Goal: Transaction & Acquisition: Purchase product/service

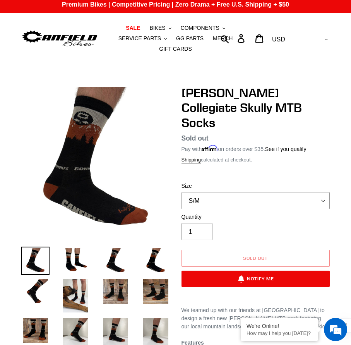
scroll to position [29, 0]
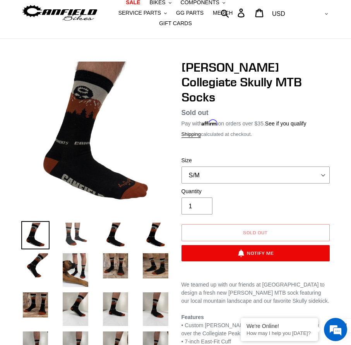
click at [75, 237] on img at bounding box center [75, 235] width 28 height 28
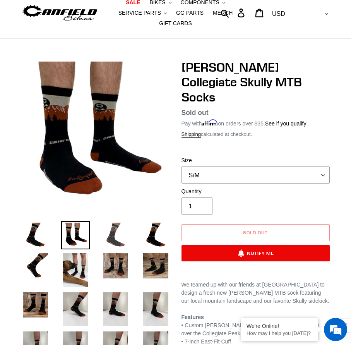
click at [118, 233] on img at bounding box center [115, 235] width 28 height 28
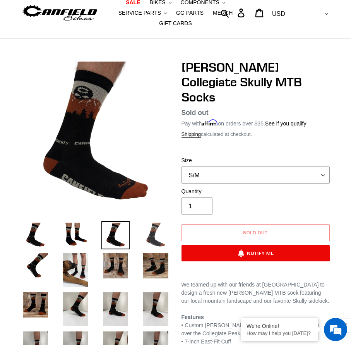
scroll to position [0, 0]
click at [157, 232] on img at bounding box center [155, 235] width 28 height 28
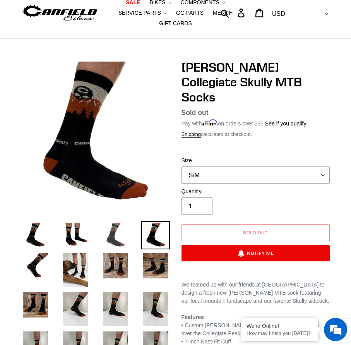
click at [112, 234] on img at bounding box center [115, 235] width 28 height 28
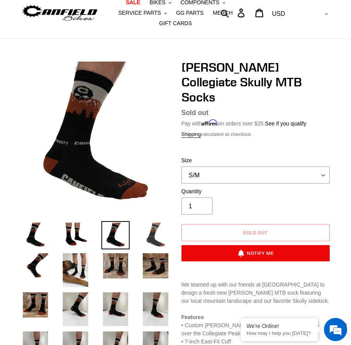
click at [149, 233] on img at bounding box center [155, 235] width 28 height 28
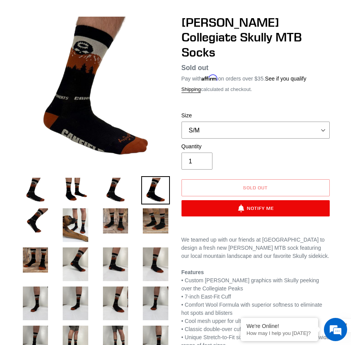
scroll to position [76, 0]
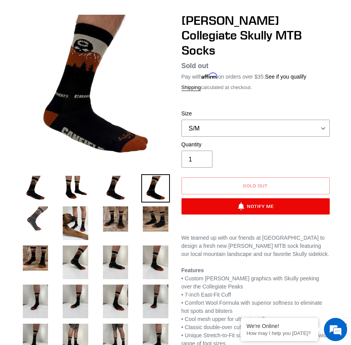
click at [29, 227] on img at bounding box center [35, 219] width 28 height 28
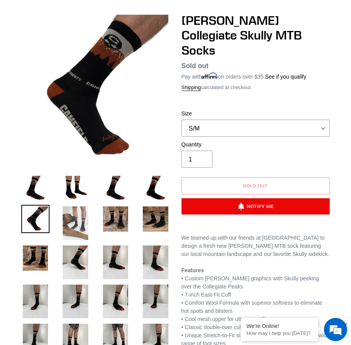
click at [84, 225] on img at bounding box center [75, 223] width 28 height 37
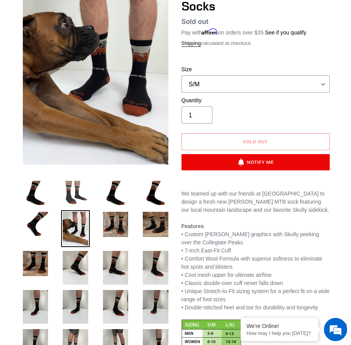
scroll to position [121, 0]
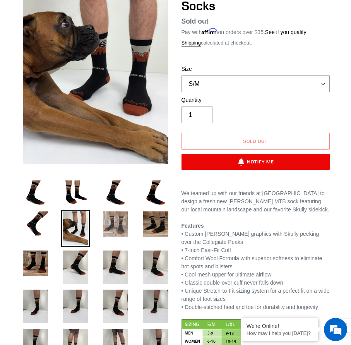
click at [112, 222] on img at bounding box center [115, 224] width 28 height 28
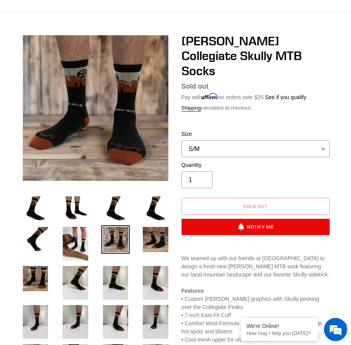
scroll to position [54, 0]
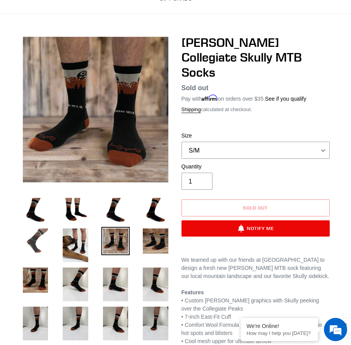
click at [29, 240] on img at bounding box center [35, 241] width 28 height 28
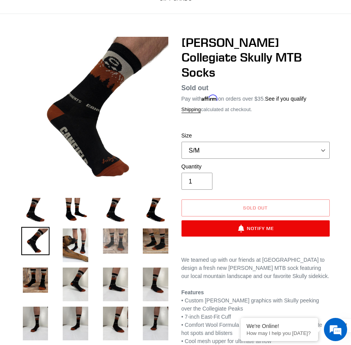
click at [111, 240] on img at bounding box center [115, 241] width 28 height 28
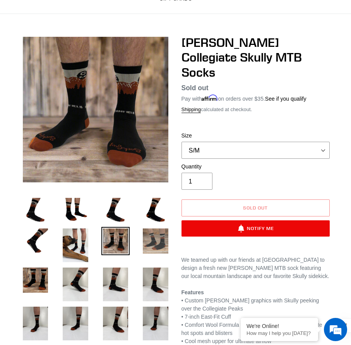
click at [153, 241] on img at bounding box center [155, 241] width 28 height 28
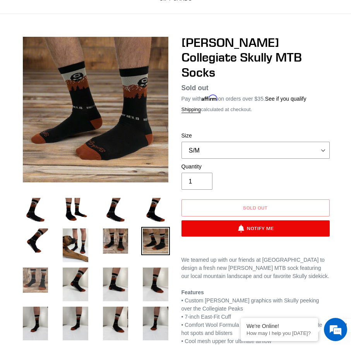
click at [31, 278] on img at bounding box center [35, 280] width 28 height 28
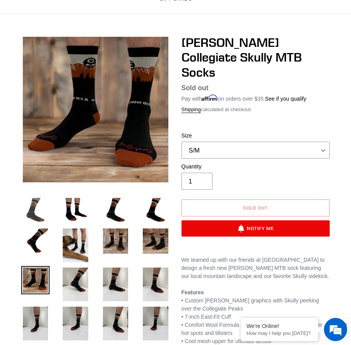
click at [31, 218] on img at bounding box center [35, 210] width 28 height 28
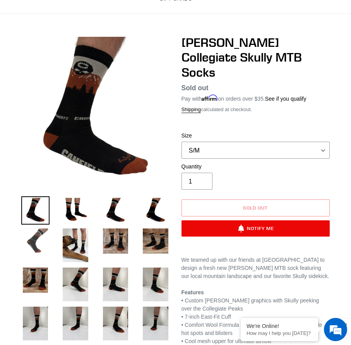
click at [38, 247] on img at bounding box center [35, 241] width 28 height 28
click at [77, 287] on img at bounding box center [75, 284] width 28 height 37
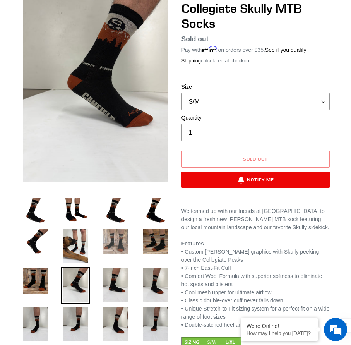
scroll to position [96, 0]
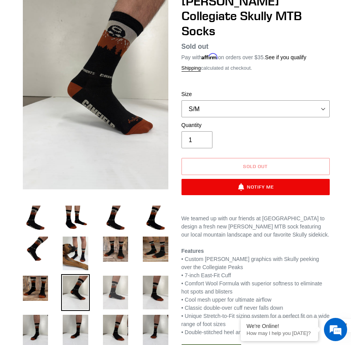
click at [113, 292] on img at bounding box center [115, 292] width 28 height 37
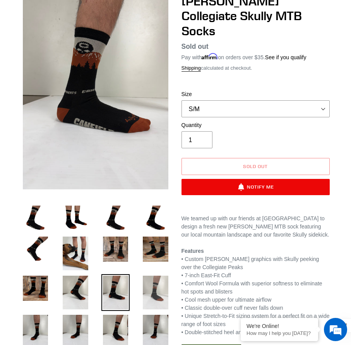
scroll to position [0, 0]
click at [151, 290] on img at bounding box center [155, 292] width 28 height 37
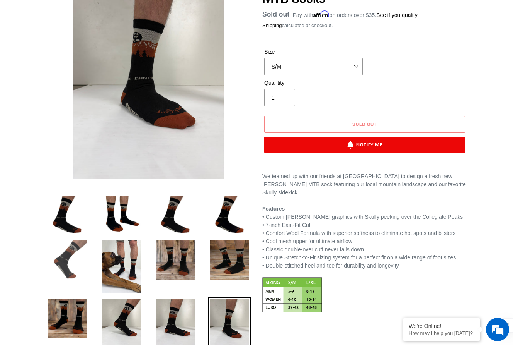
scroll to position [103, 0]
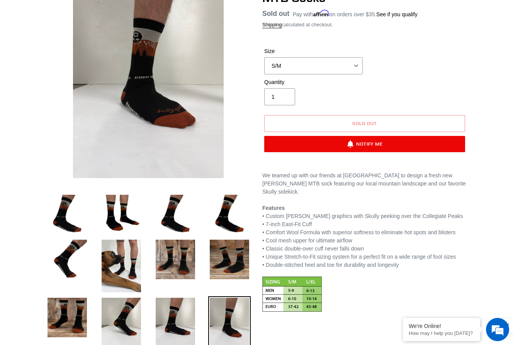
click at [233, 56] on div at bounding box center [142, 339] width 217 height 727
click at [233, 67] on div at bounding box center [142, 339] width 217 height 727
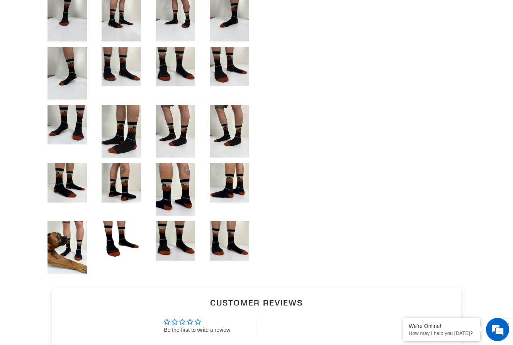
scroll to position [553, 0]
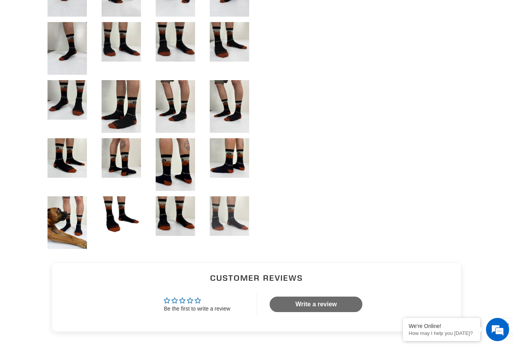
click at [222, 216] on img at bounding box center [229, 215] width 43 height 43
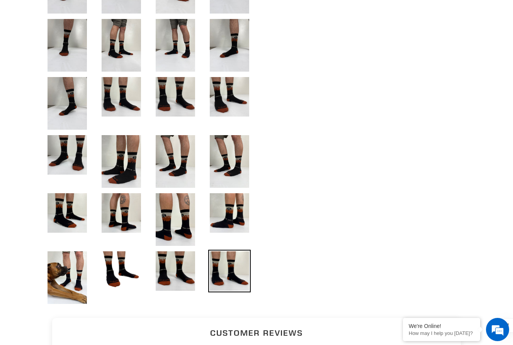
scroll to position [497, 0]
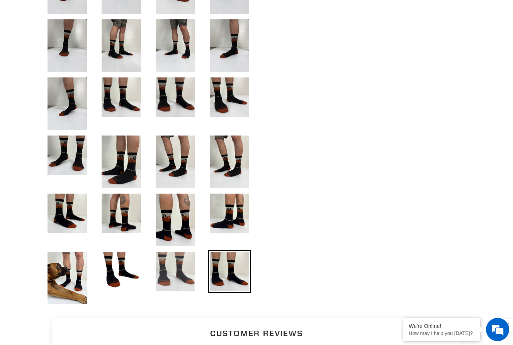
click at [176, 267] on img at bounding box center [175, 271] width 43 height 43
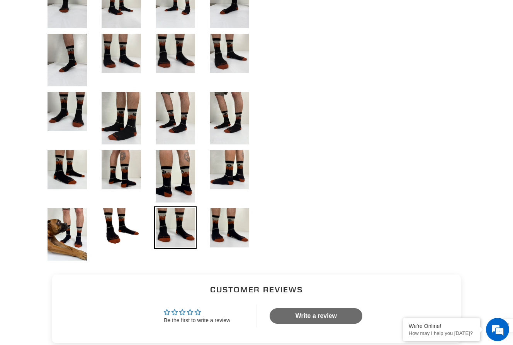
scroll to position [548, 0]
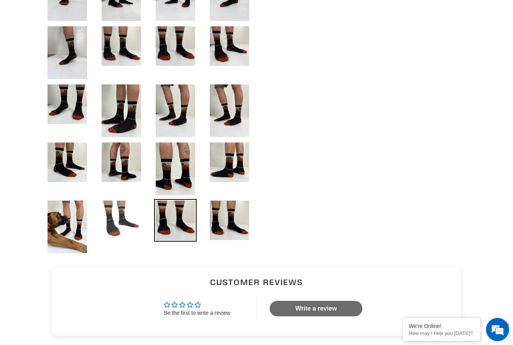
click at [117, 215] on img at bounding box center [121, 220] width 43 height 43
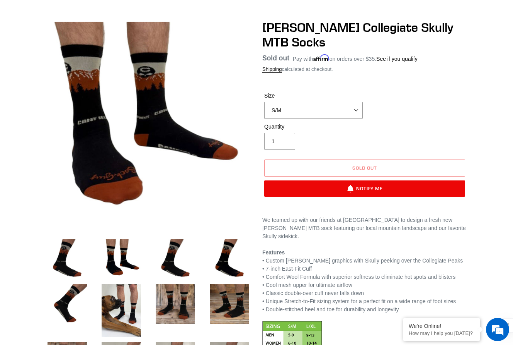
scroll to position [58, 0]
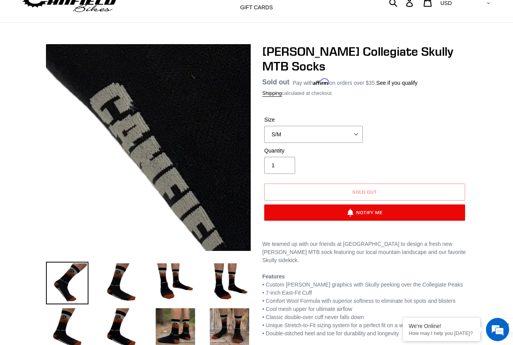
scroll to position [31, 0]
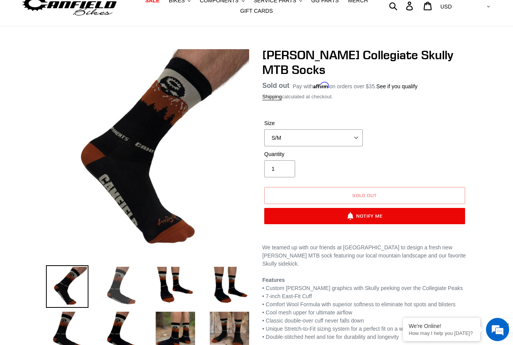
click at [117, 289] on img at bounding box center [121, 286] width 43 height 43
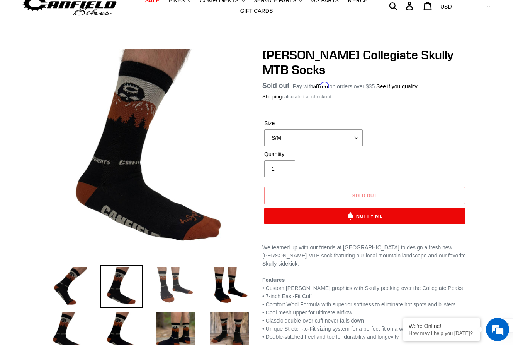
click at [163, 287] on img at bounding box center [175, 286] width 43 height 43
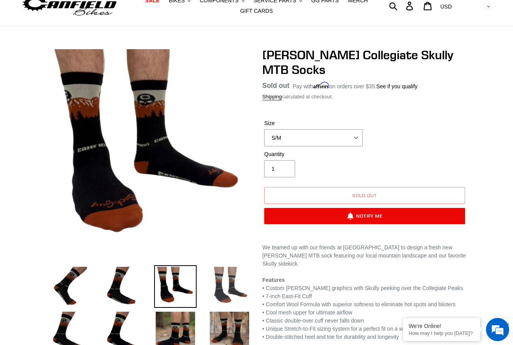
click at [229, 282] on img at bounding box center [229, 286] width 43 height 43
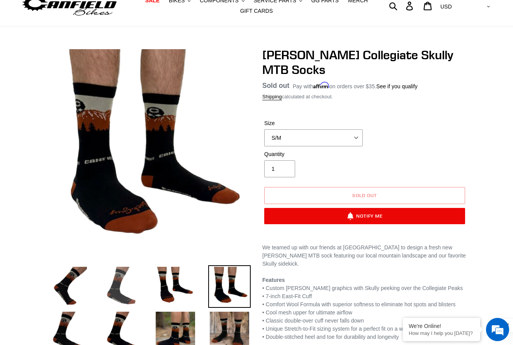
click at [113, 287] on img at bounding box center [121, 286] width 43 height 43
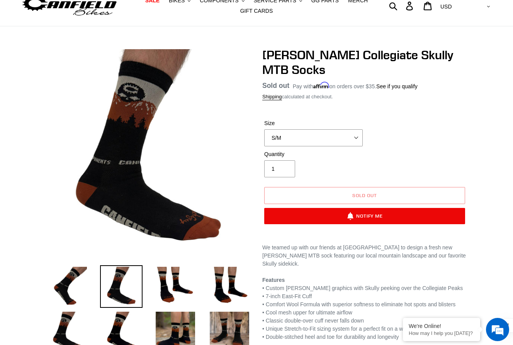
scroll to position [0, 0]
click at [222, 287] on img at bounding box center [229, 286] width 43 height 43
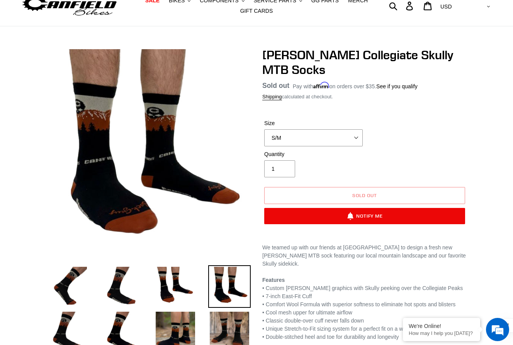
click at [153, 286] on li at bounding box center [170, 288] width 54 height 45
click at [171, 285] on img at bounding box center [175, 286] width 43 height 43
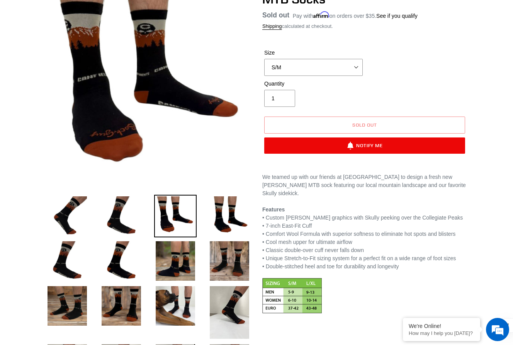
scroll to position [104, 0]
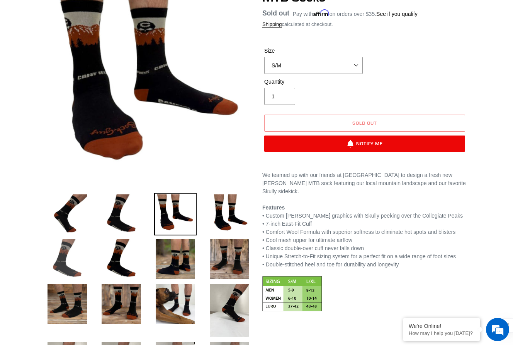
click at [59, 262] on img at bounding box center [67, 258] width 43 height 43
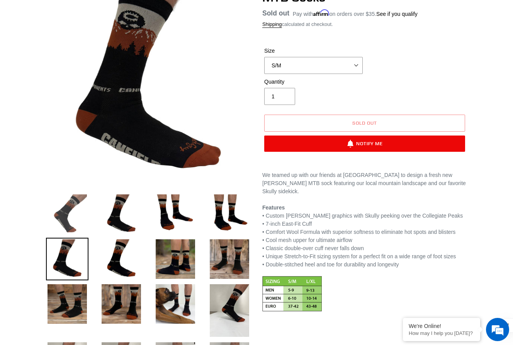
click at [68, 208] on img at bounding box center [67, 214] width 43 height 43
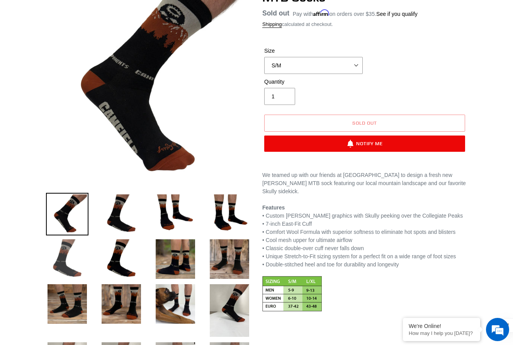
click at [69, 267] on img at bounding box center [67, 258] width 43 height 43
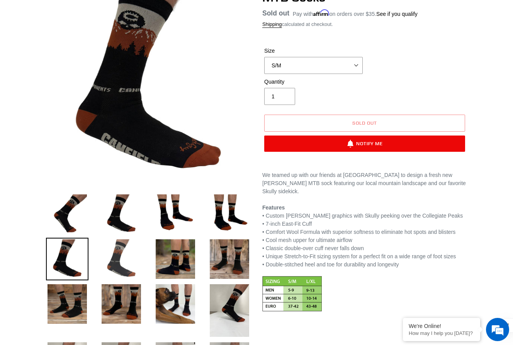
click at [122, 259] on img at bounding box center [121, 258] width 43 height 43
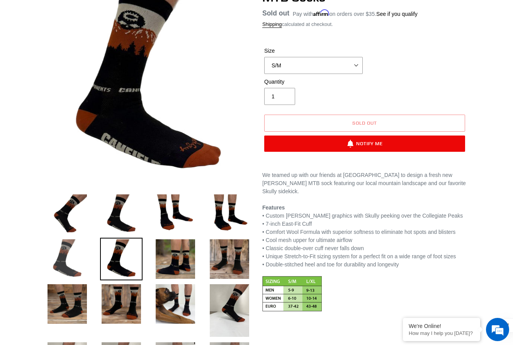
click at [69, 260] on img at bounding box center [67, 258] width 43 height 43
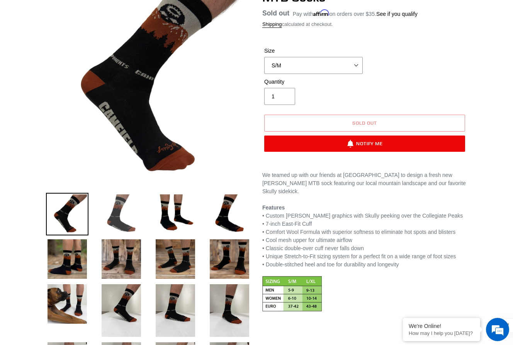
click at [114, 218] on img at bounding box center [121, 214] width 43 height 43
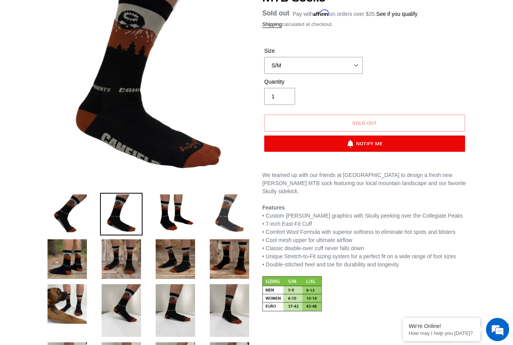
click at [210, 213] on img at bounding box center [229, 214] width 43 height 43
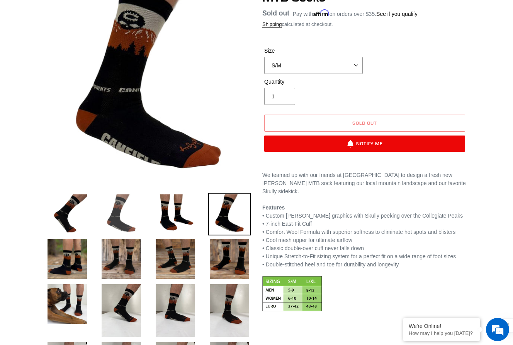
click at [116, 215] on img at bounding box center [121, 214] width 43 height 43
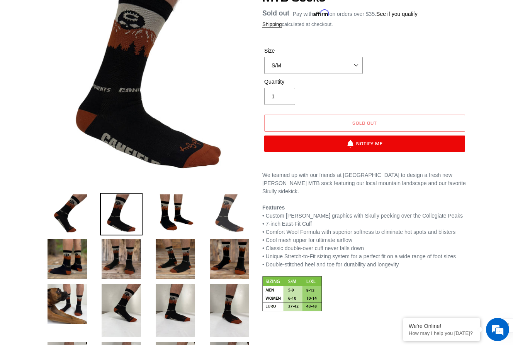
click at [235, 215] on img at bounding box center [229, 214] width 43 height 43
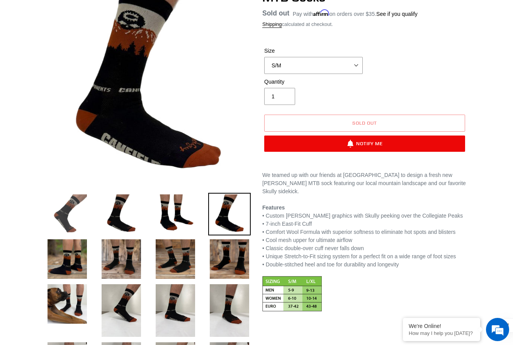
click at [66, 220] on img at bounding box center [67, 214] width 43 height 43
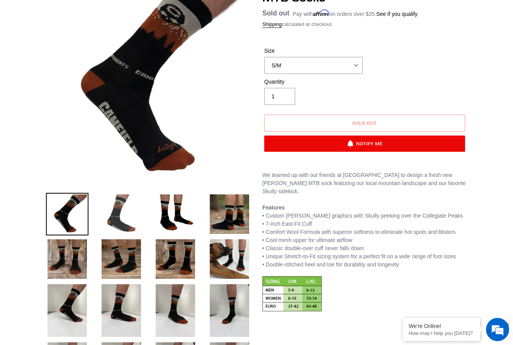
click at [117, 217] on img at bounding box center [121, 214] width 43 height 43
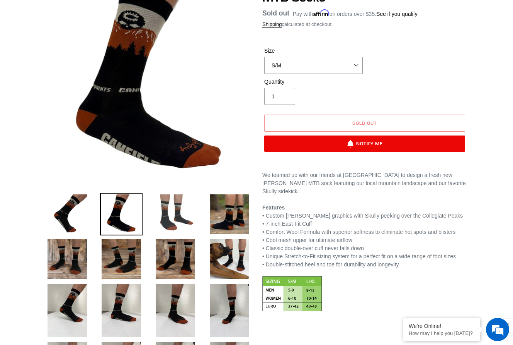
click at [181, 212] on img at bounding box center [175, 214] width 43 height 43
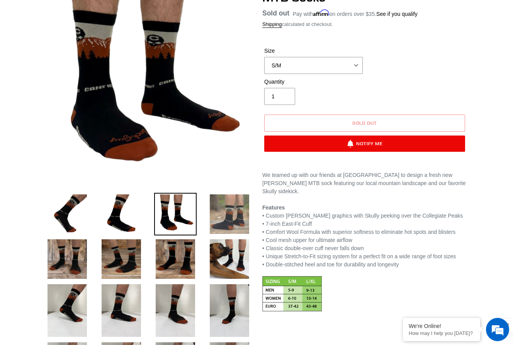
click at [231, 213] on img at bounding box center [229, 214] width 43 height 43
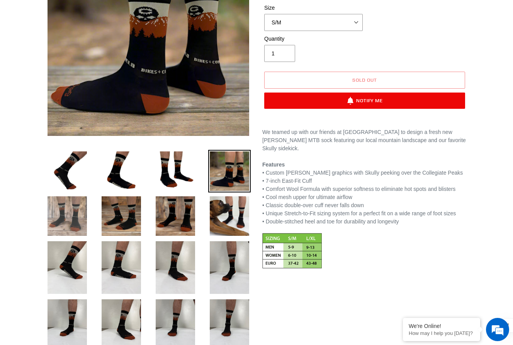
click at [54, 230] on img at bounding box center [67, 215] width 43 height 43
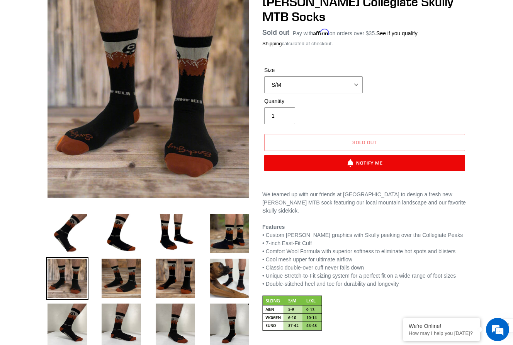
scroll to position [84, 0]
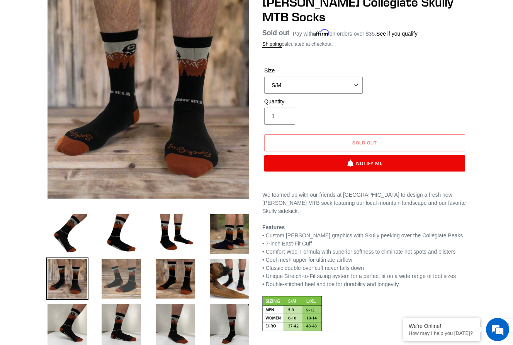
click at [120, 279] on img at bounding box center [121, 278] width 43 height 43
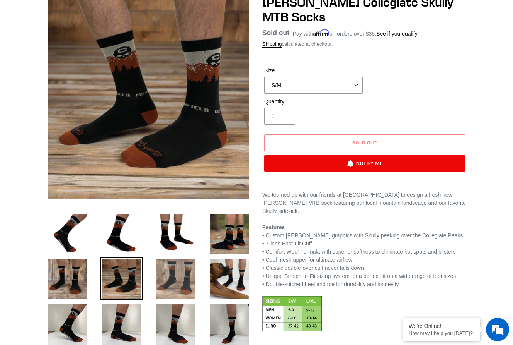
click at [186, 279] on img at bounding box center [175, 278] width 43 height 43
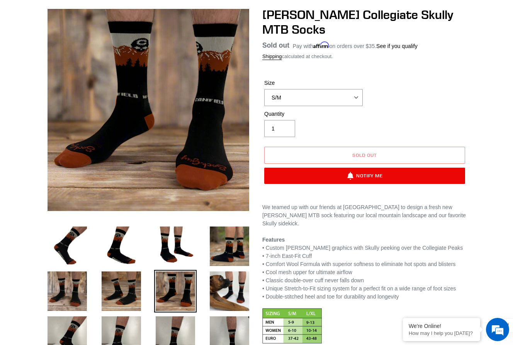
scroll to position [71, 0]
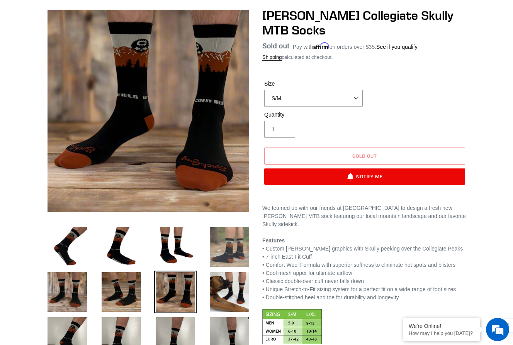
click at [225, 248] on img at bounding box center [229, 246] width 43 height 43
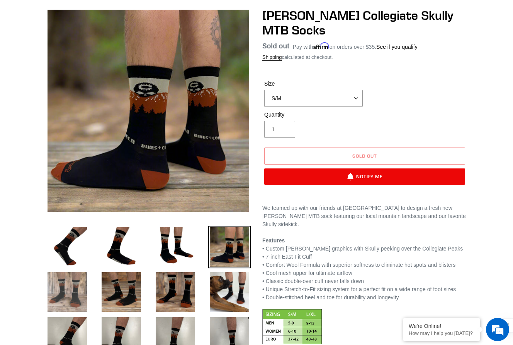
click at [69, 292] on img at bounding box center [67, 291] width 43 height 43
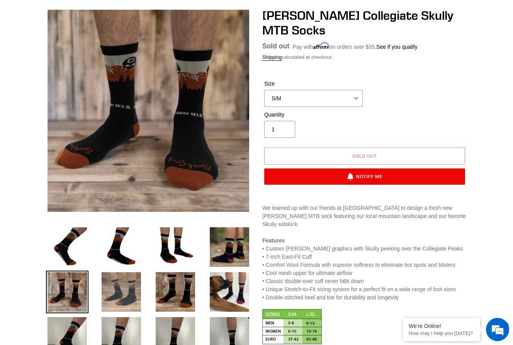
click at [104, 297] on img at bounding box center [121, 291] width 43 height 43
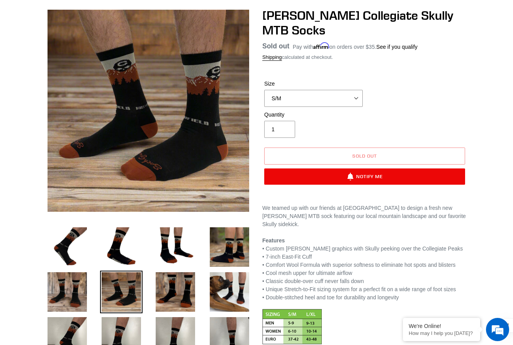
click at [153, 297] on li at bounding box center [170, 293] width 54 height 45
click at [176, 292] on img at bounding box center [175, 291] width 43 height 43
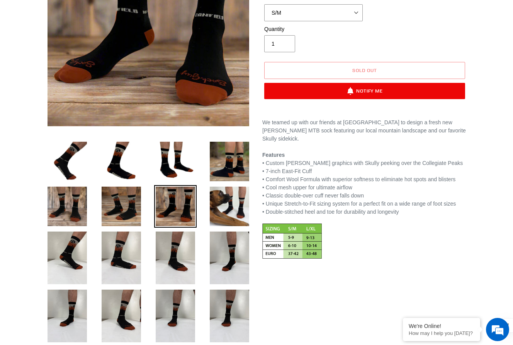
scroll to position [157, 0]
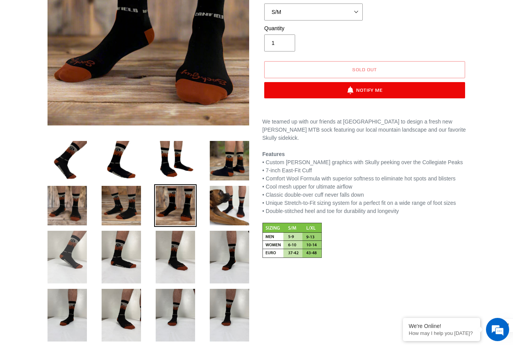
click at [71, 256] on img at bounding box center [67, 257] width 43 height 56
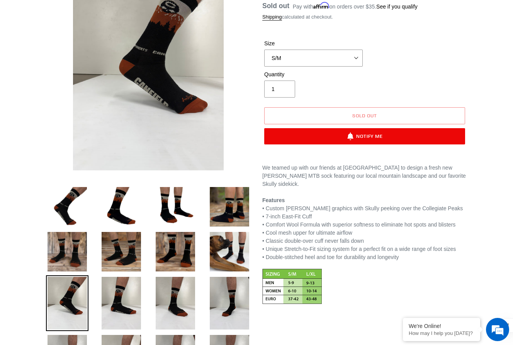
scroll to position [112, 0]
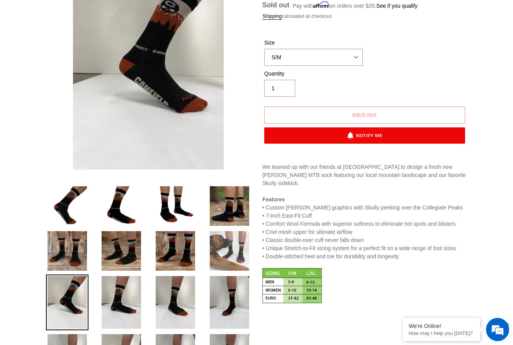
click at [240, 251] on img at bounding box center [229, 250] width 43 height 43
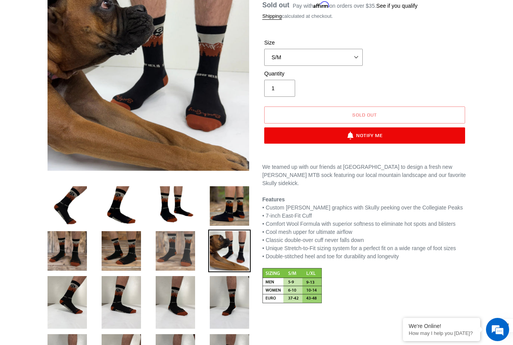
click at [169, 252] on img at bounding box center [175, 250] width 43 height 43
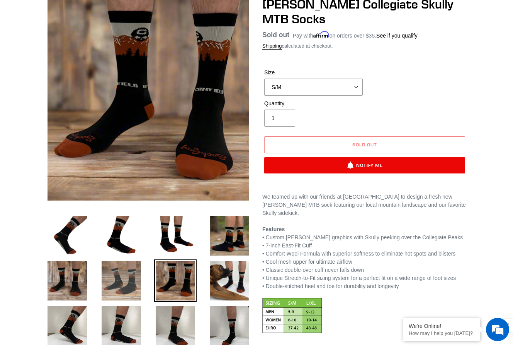
scroll to position [81, 0]
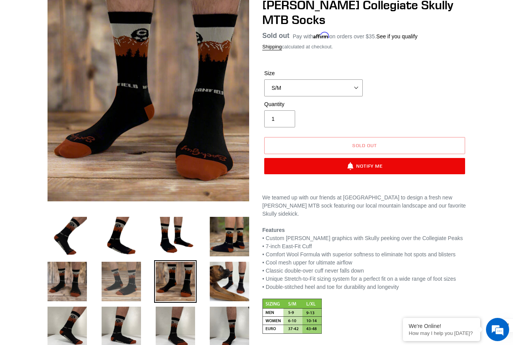
click at [123, 278] on img at bounding box center [121, 281] width 43 height 43
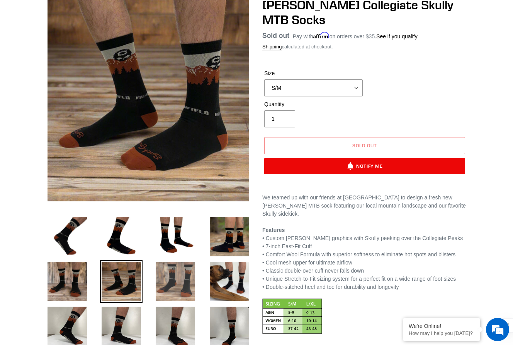
click at [171, 282] on img at bounding box center [175, 281] width 43 height 43
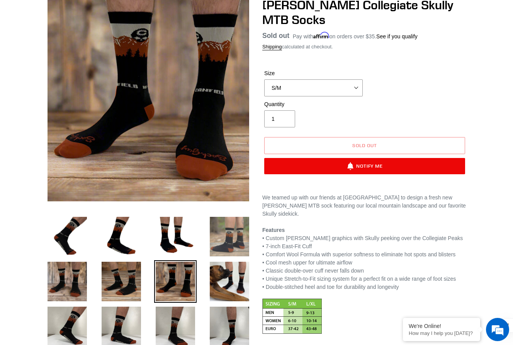
click at [233, 242] on img at bounding box center [229, 236] width 43 height 43
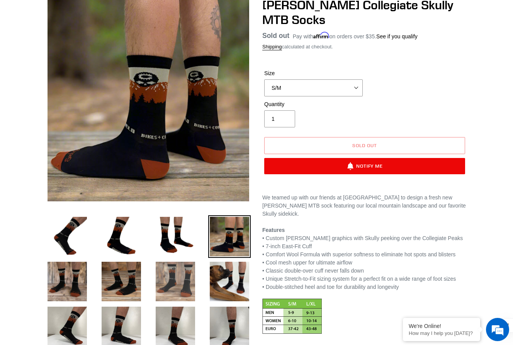
click at [171, 278] on img at bounding box center [175, 281] width 43 height 43
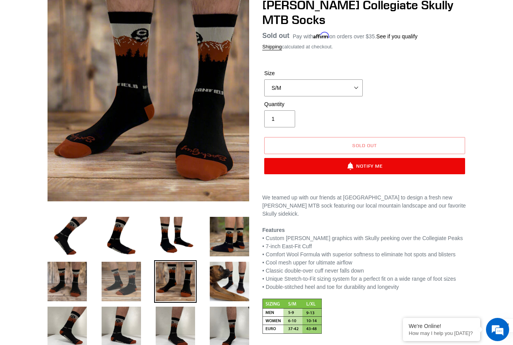
click at [123, 280] on img at bounding box center [121, 281] width 43 height 43
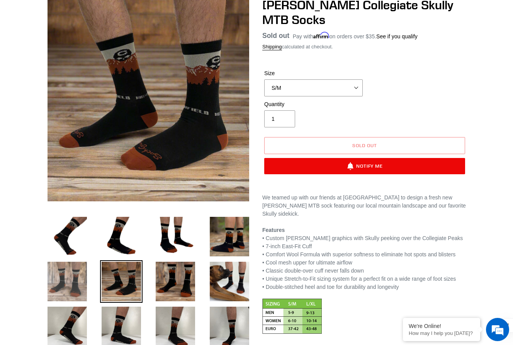
click at [70, 284] on img at bounding box center [67, 281] width 43 height 43
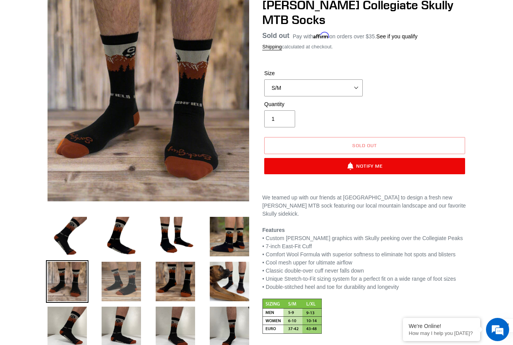
click at [125, 285] on img at bounding box center [121, 281] width 43 height 43
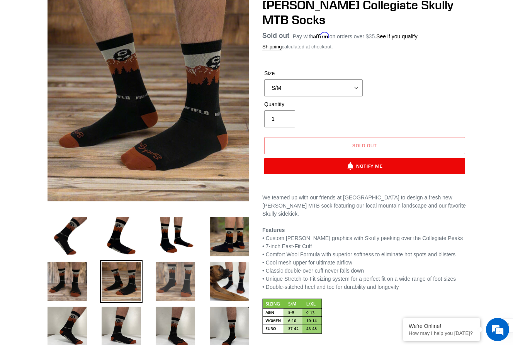
click at [170, 283] on img at bounding box center [175, 281] width 43 height 43
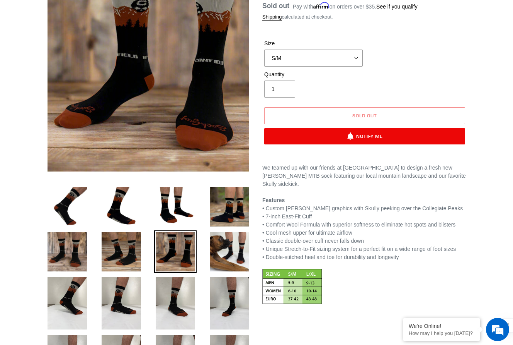
scroll to position [106, 0]
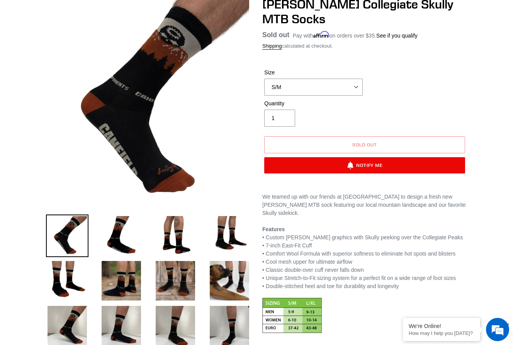
scroll to position [67, 0]
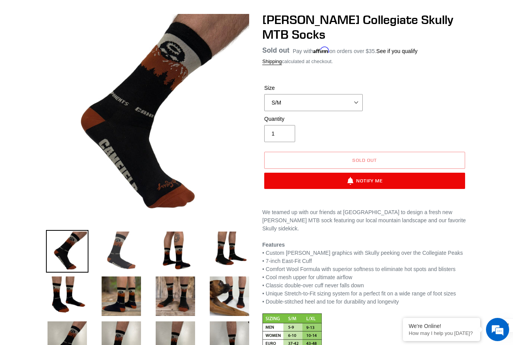
click at [113, 249] on img at bounding box center [121, 251] width 43 height 43
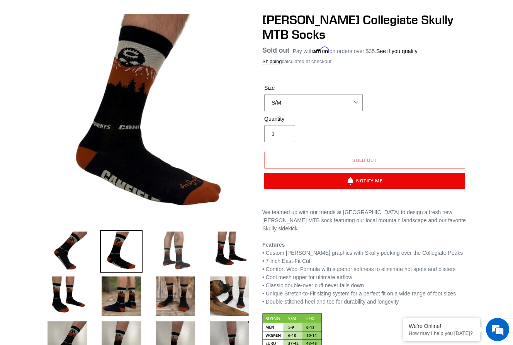
click at [164, 251] on img at bounding box center [175, 251] width 43 height 43
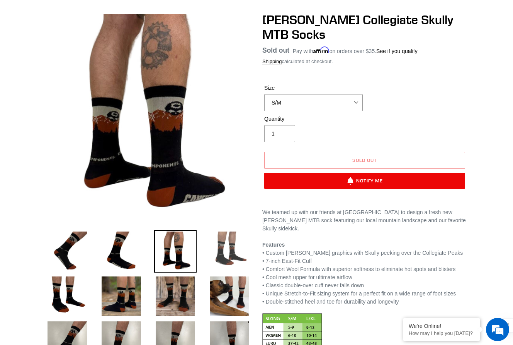
click at [221, 255] on img at bounding box center [229, 251] width 43 height 43
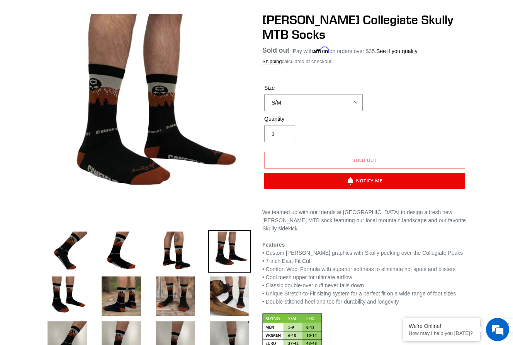
scroll to position [86, 0]
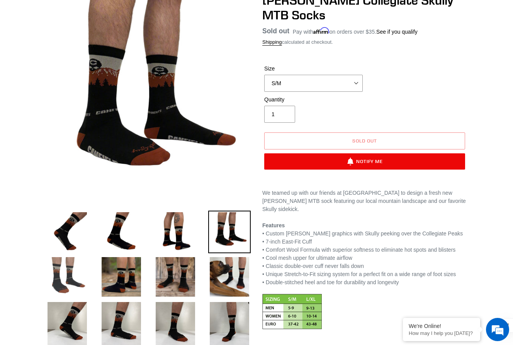
click at [56, 276] on img at bounding box center [67, 276] width 43 height 43
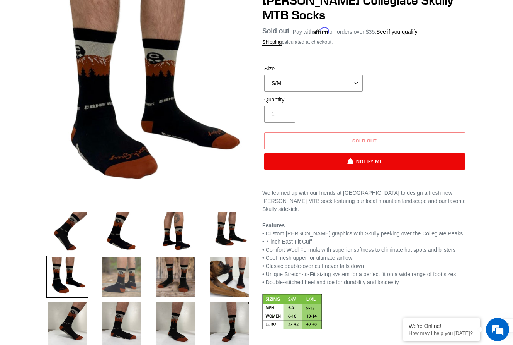
click at [136, 273] on img at bounding box center [121, 276] width 43 height 43
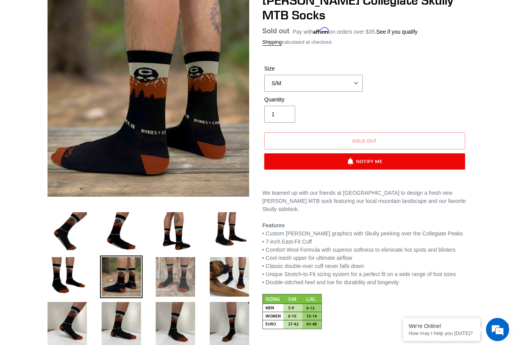
click at [169, 277] on img at bounding box center [175, 276] width 43 height 43
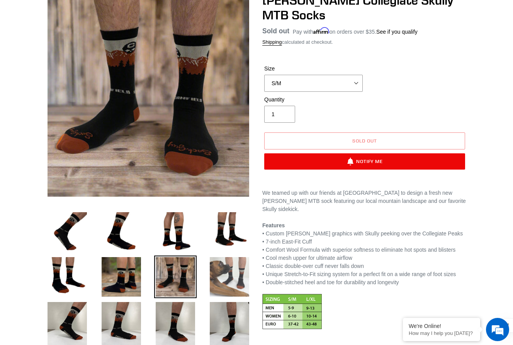
click at [219, 278] on img at bounding box center [229, 276] width 43 height 43
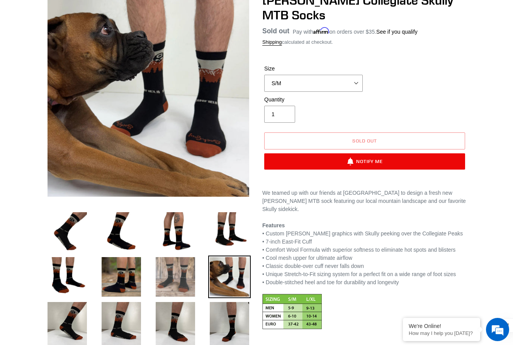
click at [179, 278] on img at bounding box center [175, 276] width 43 height 43
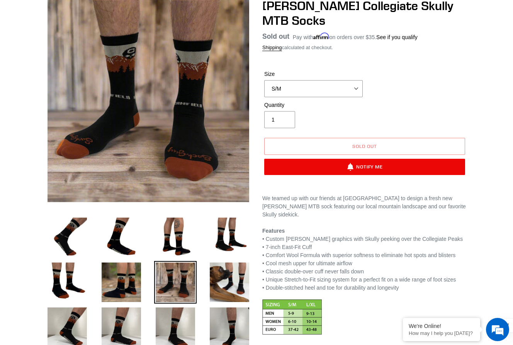
scroll to position [81, 0]
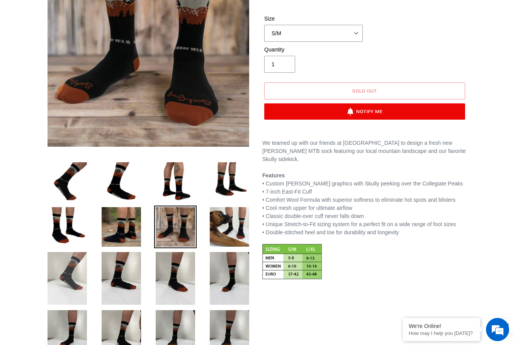
click at [69, 275] on img at bounding box center [67, 278] width 43 height 56
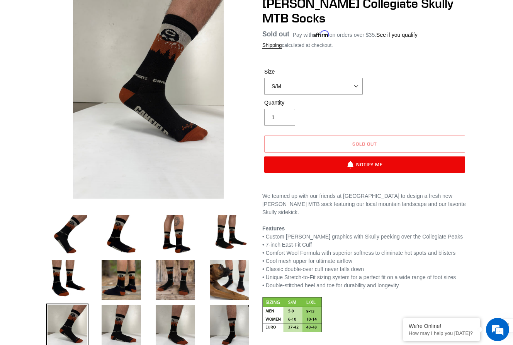
scroll to position [82, 0]
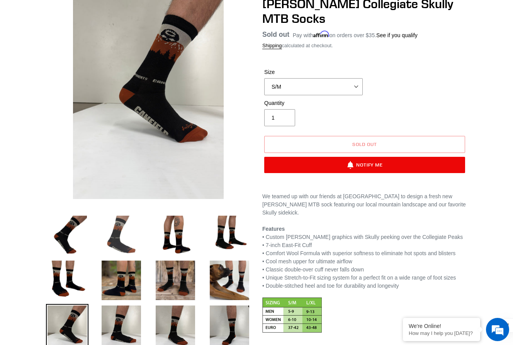
click at [123, 229] on img at bounding box center [121, 235] width 43 height 43
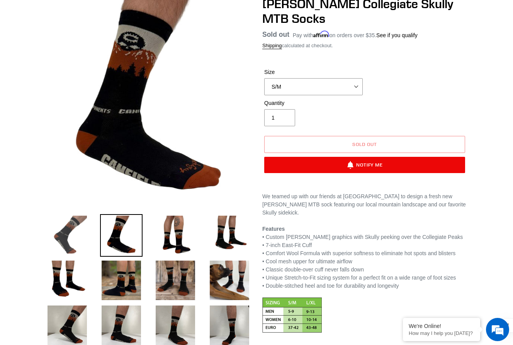
click at [79, 240] on img at bounding box center [67, 235] width 43 height 43
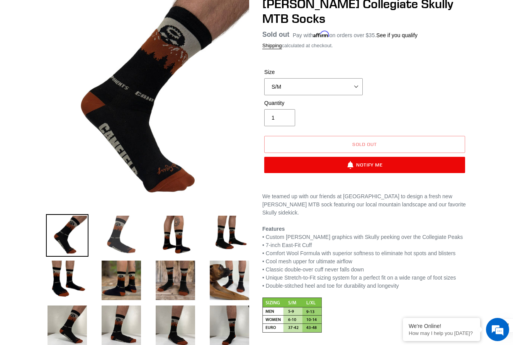
click at [112, 242] on img at bounding box center [121, 235] width 43 height 43
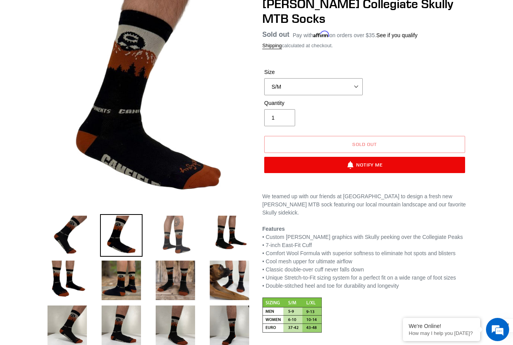
click at [169, 240] on img at bounding box center [175, 235] width 43 height 43
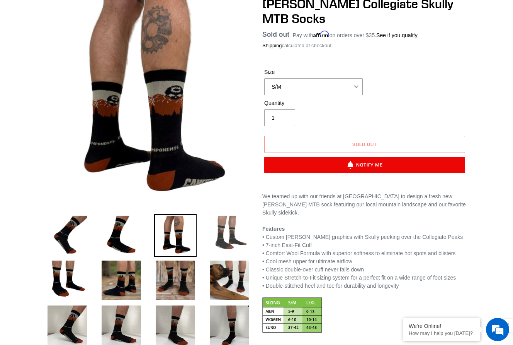
click at [229, 241] on img at bounding box center [229, 235] width 43 height 43
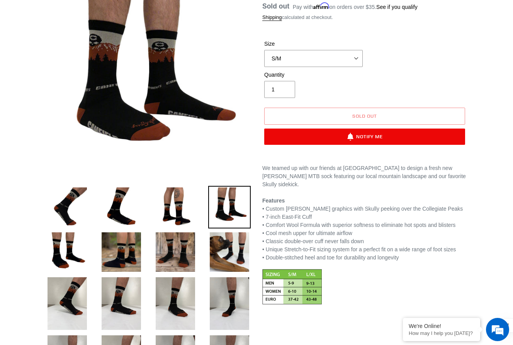
scroll to position [113, 0]
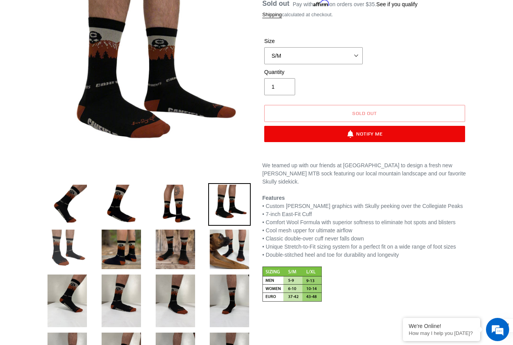
click at [65, 249] on img at bounding box center [67, 249] width 43 height 43
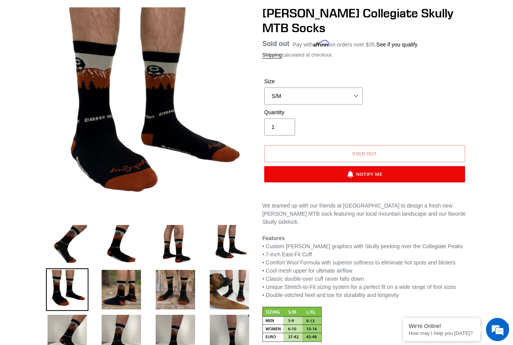
scroll to position [72, 0]
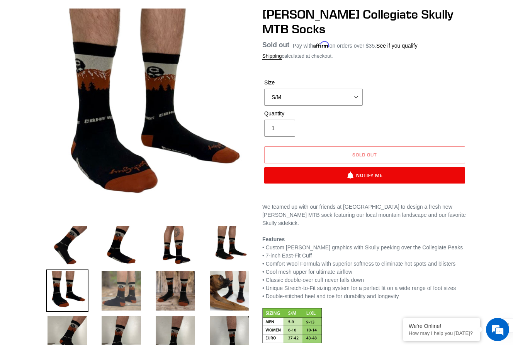
click at [116, 292] on img at bounding box center [121, 290] width 43 height 43
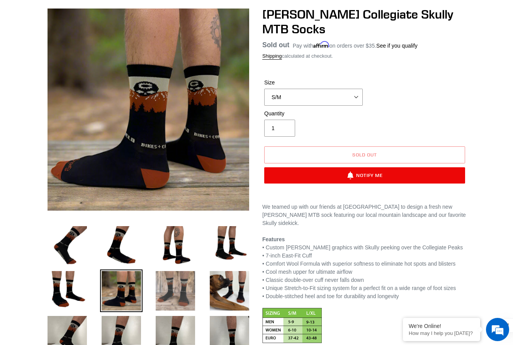
click at [163, 292] on img at bounding box center [175, 290] width 43 height 43
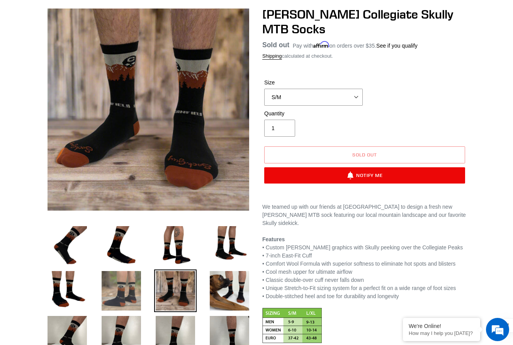
click at [130, 297] on img at bounding box center [121, 290] width 43 height 43
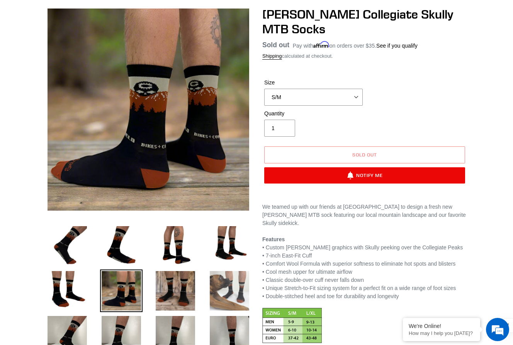
click at [218, 293] on img at bounding box center [229, 290] width 43 height 43
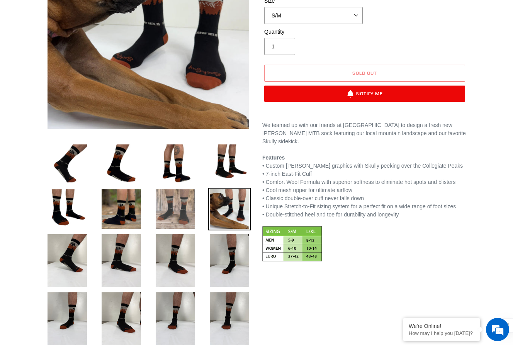
scroll to position [154, 0]
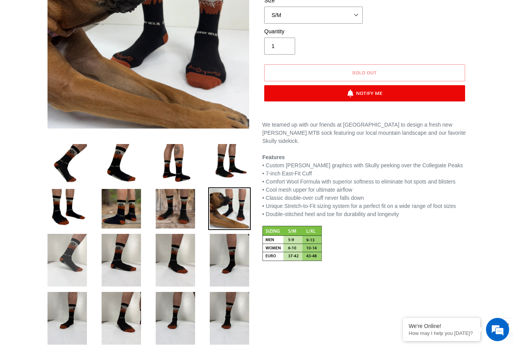
click at [73, 261] on img at bounding box center [67, 260] width 43 height 56
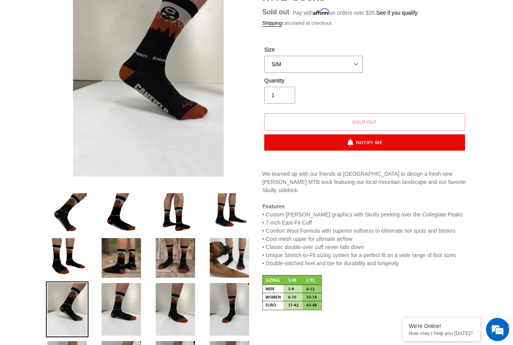
scroll to position [104, 0]
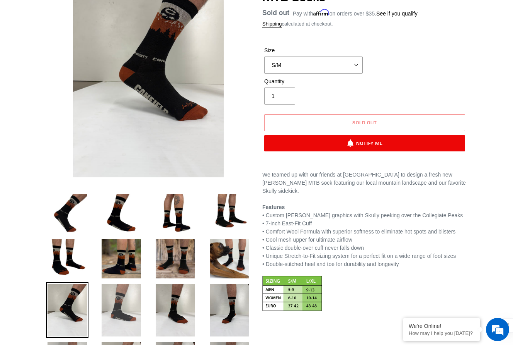
click at [116, 295] on img at bounding box center [121, 310] width 43 height 56
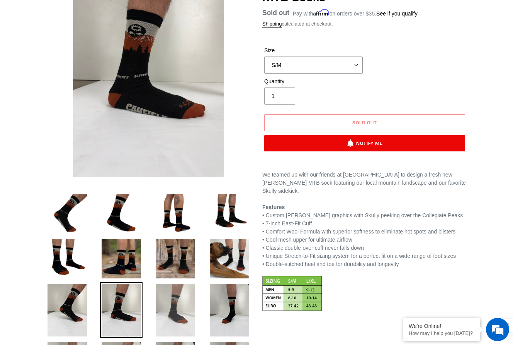
click at [186, 293] on img at bounding box center [175, 310] width 43 height 56
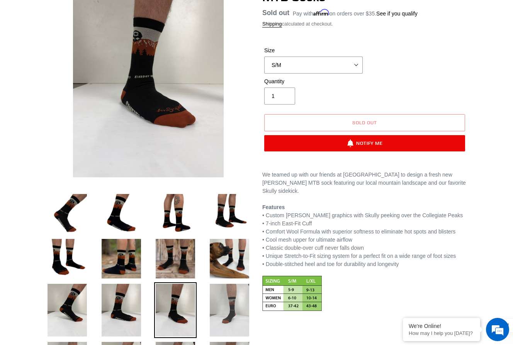
click at [244, 295] on img at bounding box center [229, 310] width 43 height 56
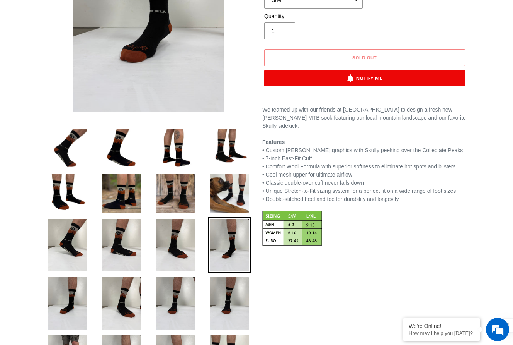
scroll to position [171, 0]
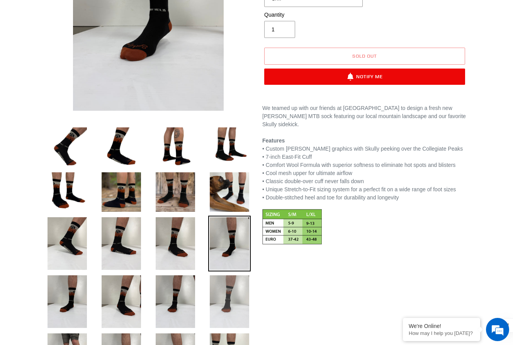
click at [232, 295] on img at bounding box center [229, 301] width 43 height 56
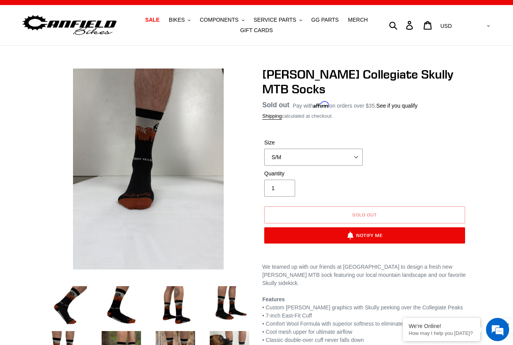
scroll to position [0, 0]
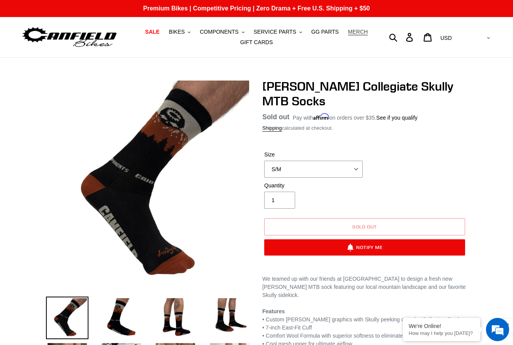
click at [361, 29] on span "MERCH" at bounding box center [358, 32] width 20 height 7
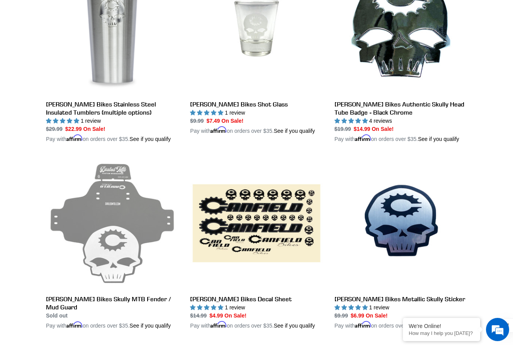
scroll to position [652, 0]
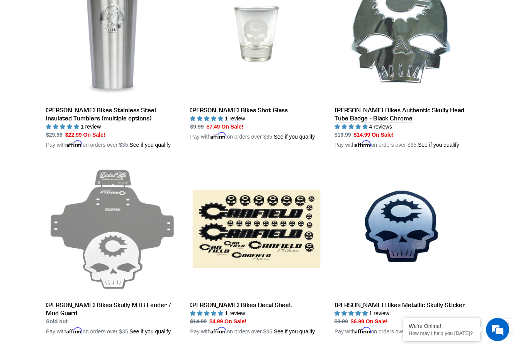
click at [408, 58] on link "[PERSON_NAME] Bikes Authentic Skully Head Tube Badge - Black Chrome" at bounding box center [401, 58] width 133 height 181
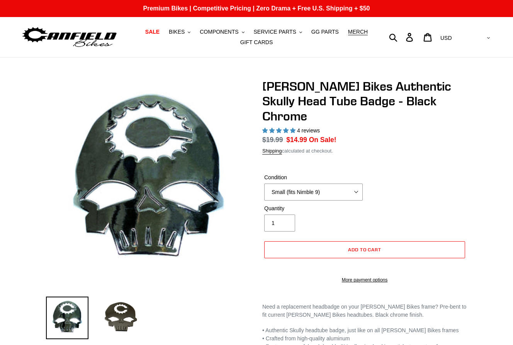
select select "highest-rating"
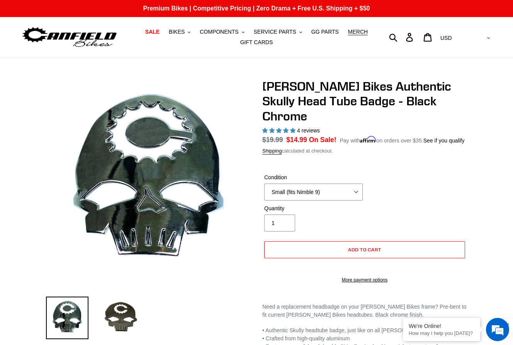
click at [455, 155] on div "[PERSON_NAME] Bikes Authentic Skully Head Tube Badge - Black Chrome 4 reviews R…" at bounding box center [365, 185] width 205 height 212
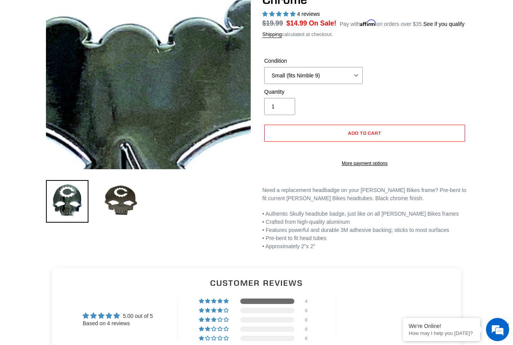
scroll to position [117, 0]
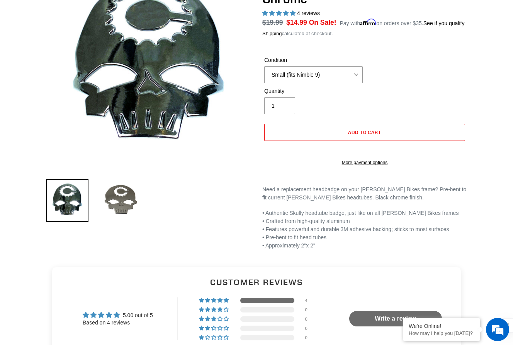
click at [125, 201] on img at bounding box center [121, 200] width 43 height 43
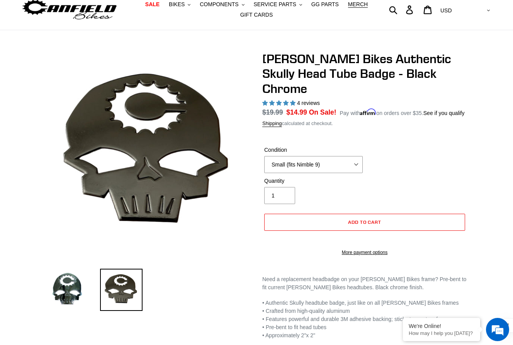
scroll to position [0, 0]
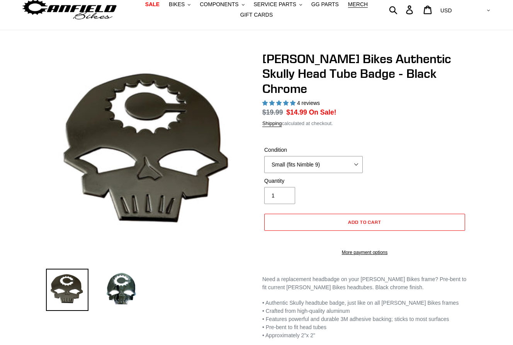
select select "highest-rating"
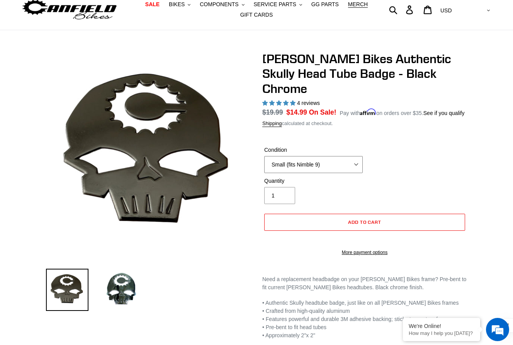
click at [360, 158] on select "Standard (fits most [PERSON_NAME] frames) Small (fits Nimble 9) Flat" at bounding box center [313, 164] width 99 height 17
click at [264, 156] on select "Standard (fits most [PERSON_NAME] frames) Small (fits Nimble 9) Flat" at bounding box center [313, 164] width 99 height 17
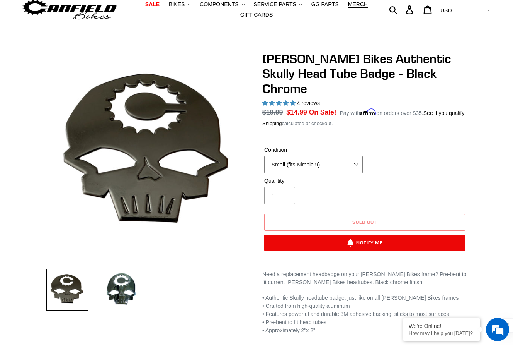
click at [349, 159] on select "Standard (fits most [PERSON_NAME] frames) Small (fits Nimble 9) Flat" at bounding box center [313, 164] width 99 height 17
click at [264, 156] on select "Standard (fits most [PERSON_NAME] frames) Small (fits Nimble 9) Flat" at bounding box center [313, 164] width 99 height 17
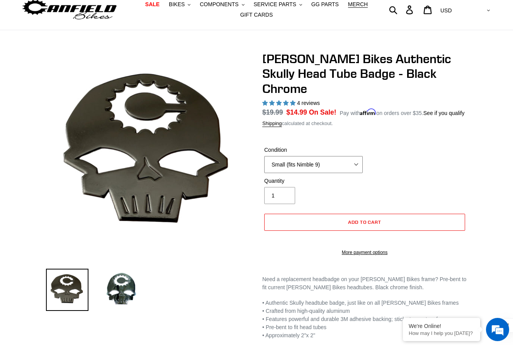
click at [353, 159] on select "Standard (fits most [PERSON_NAME] frames) Small (fits Nimble 9) Flat" at bounding box center [313, 164] width 99 height 17
click at [264, 156] on select "Standard (fits most [PERSON_NAME] frames) Small (fits Nimble 9) Flat" at bounding box center [313, 164] width 99 height 17
click at [349, 159] on select "Standard (fits most [PERSON_NAME] frames) Small (fits Nimble 9) Flat" at bounding box center [313, 164] width 99 height 17
click at [264, 156] on select "Standard (fits most [PERSON_NAME] frames) Small (fits Nimble 9) Flat" at bounding box center [313, 164] width 99 height 17
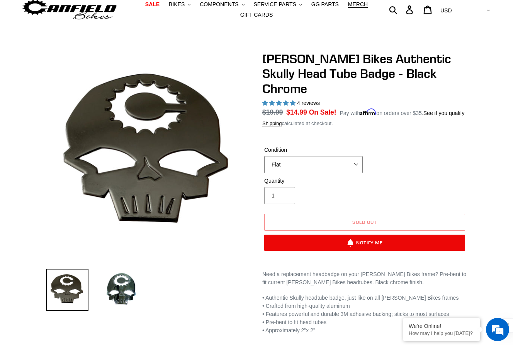
click at [350, 159] on select "Standard (fits most [PERSON_NAME] frames) Small (fits Nimble 9) Flat" at bounding box center [313, 164] width 99 height 17
click at [264, 156] on select "Standard (fits most [PERSON_NAME] frames) Small (fits Nimble 9) Flat" at bounding box center [313, 164] width 99 height 17
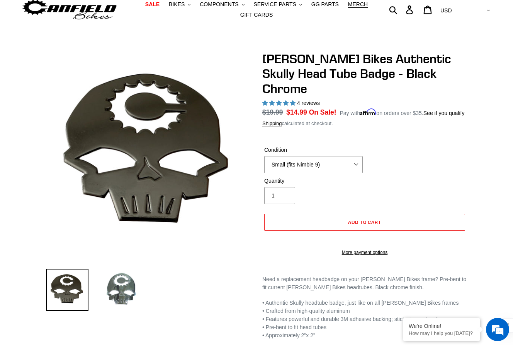
click at [124, 291] on img at bounding box center [121, 289] width 43 height 43
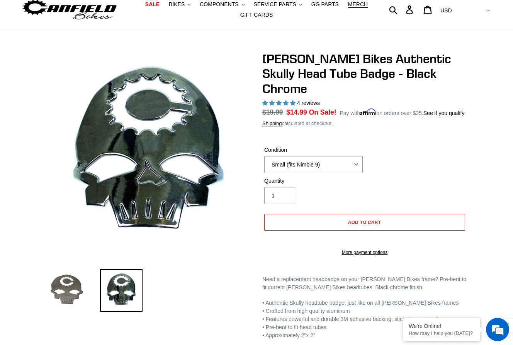
click at [53, 290] on img at bounding box center [67, 290] width 43 height 43
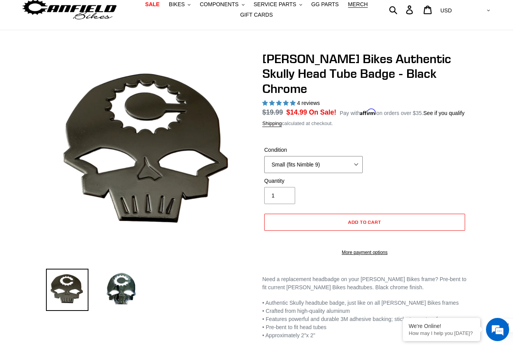
click at [345, 158] on select "Standard (fits most Canfield frames) Small (fits Nimble 9) Flat" at bounding box center [313, 164] width 99 height 17
select select "Flat"
click at [264, 156] on select "Standard (fits most Canfield frames) Small (fits Nimble 9) Flat" at bounding box center [313, 164] width 99 height 17
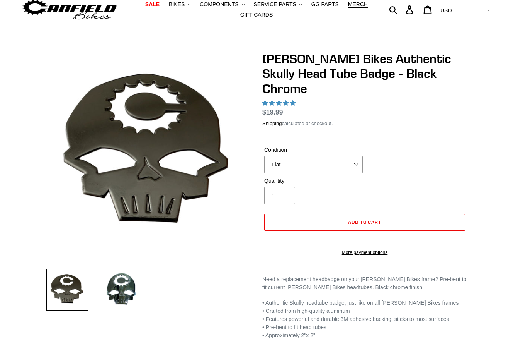
select select "highest-rating"
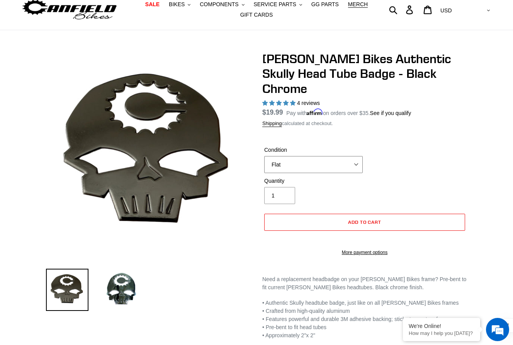
click at [348, 156] on select "Standard (fits most Canfield frames) Small (fits Nimble 9) Flat" at bounding box center [313, 164] width 99 height 17
select select "Standard (fits most Canfield frames)"
click at [264, 156] on select "Standard (fits most Canfield frames) Small (fits Nimble 9) Flat" at bounding box center [313, 164] width 99 height 17
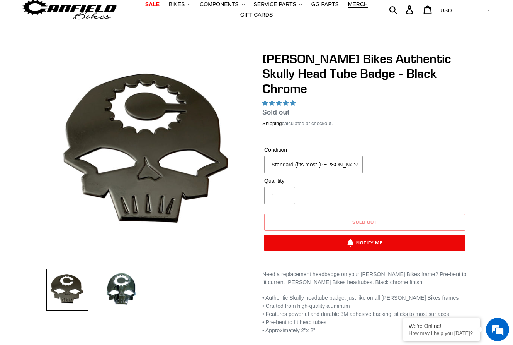
select select "highest-rating"
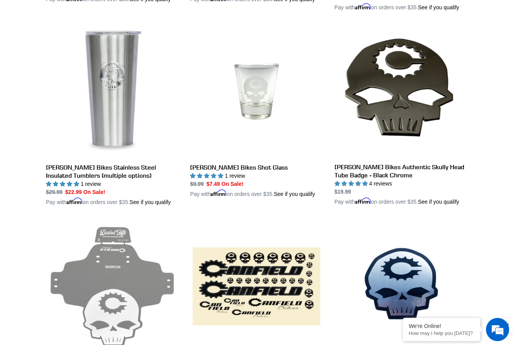
scroll to position [597, 0]
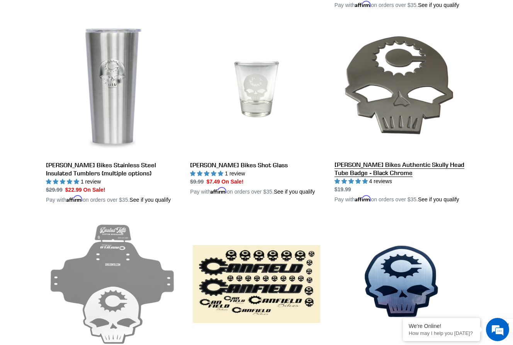
click at [402, 112] on link "[PERSON_NAME] Bikes Authentic Skully Head Tube Badge - Black Chrome" at bounding box center [401, 113] width 133 height 181
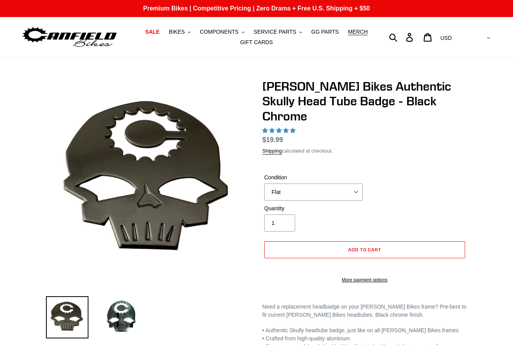
select select "highest-rating"
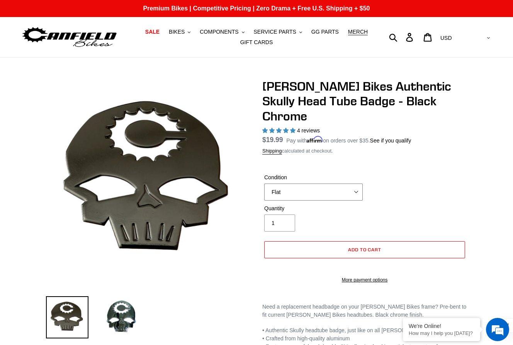
click at [348, 183] on select "Flat Small (fits Nimble 9) Standard (fits most Canfield frames)" at bounding box center [313, 191] width 99 height 17
click at [264, 183] on select "Flat Small (fits Nimble 9) Standard (fits most Canfield frames)" at bounding box center [313, 191] width 99 height 17
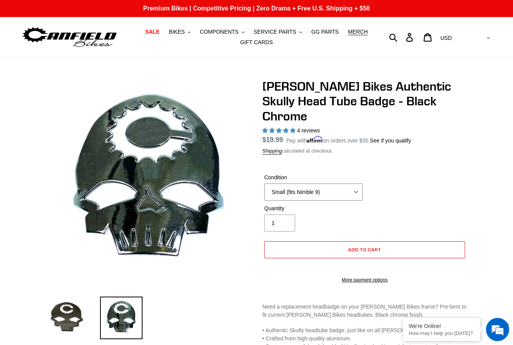
click at [345, 183] on select "Flat Small (fits Nimble 9) Standard (fits most Canfield frames)" at bounding box center [313, 191] width 99 height 17
click at [264, 183] on select "Flat Small (fits Nimble 9) Standard (fits most Canfield frames)" at bounding box center [313, 191] width 99 height 17
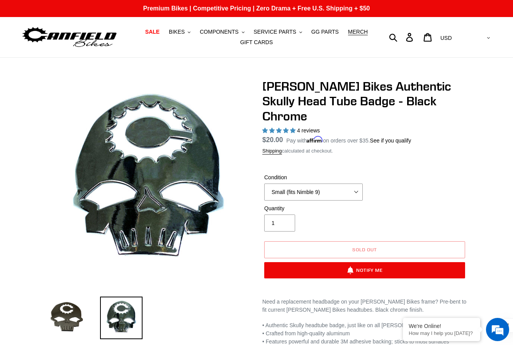
click at [411, 184] on div "Condition Flat Small (fits Nimble 9) Standard (fits most Canfield frames)" at bounding box center [365, 188] width 205 height 31
click at [350, 183] on select "Flat Small (fits Nimble 9) Standard (fits most Canfield frames)" at bounding box center [313, 191] width 99 height 17
select select "Small (fits Nimble 9)"
click at [264, 183] on select "Flat Small (fits Nimble 9) Standard (fits most Canfield frames)" at bounding box center [313, 191] width 99 height 17
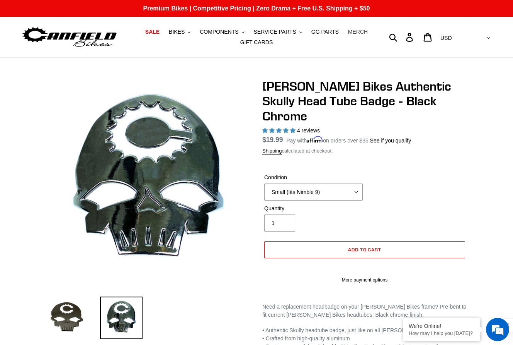
click at [351, 31] on span "MERCH" at bounding box center [358, 32] width 20 height 7
